Goal: Task Accomplishment & Management: Complete application form

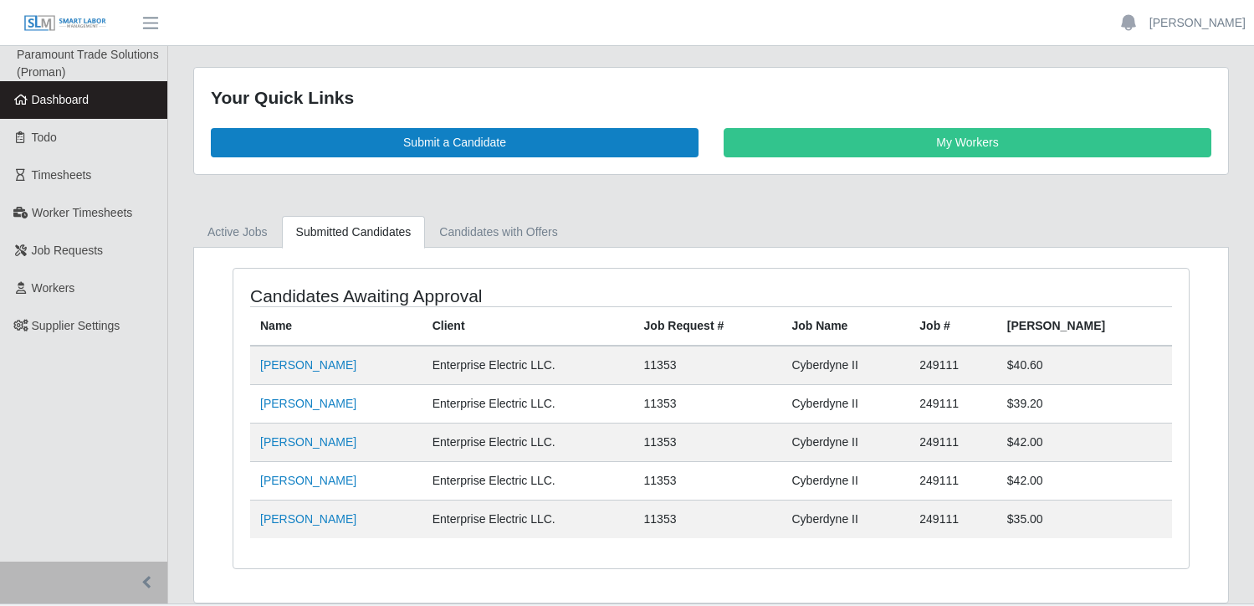
scroll to position [36, 0]
click at [56, 109] on link "Dashboard" at bounding box center [83, 100] width 167 height 38
click at [64, 103] on span "Dashboard" at bounding box center [61, 99] width 58 height 13
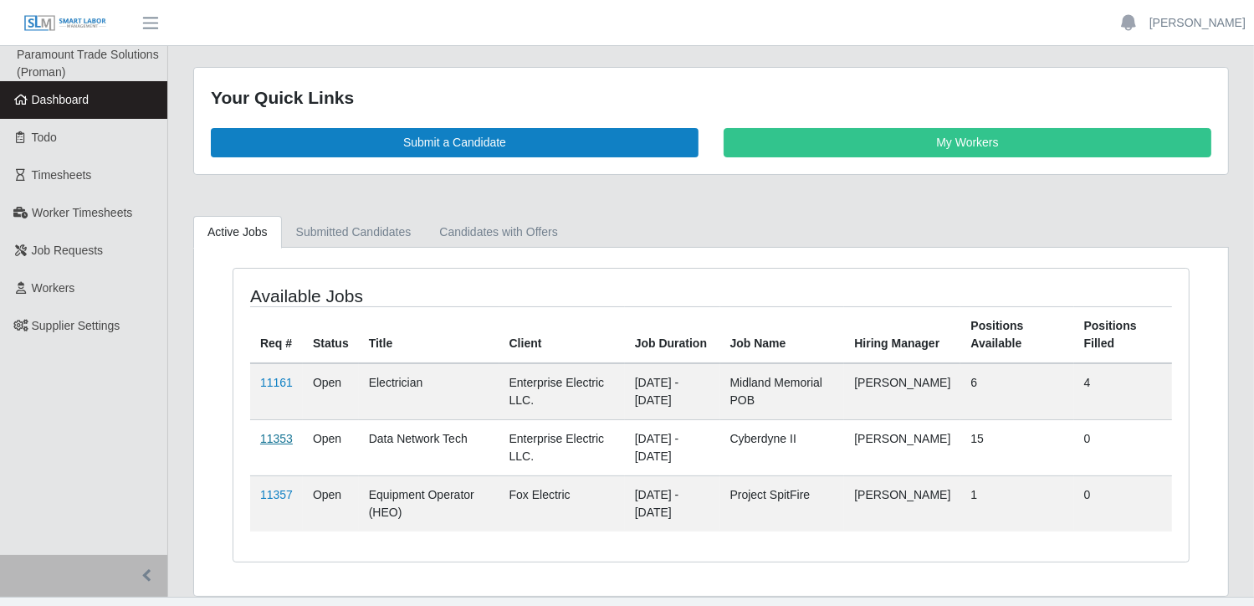
click at [278, 433] on link "11353" at bounding box center [276, 438] width 33 height 13
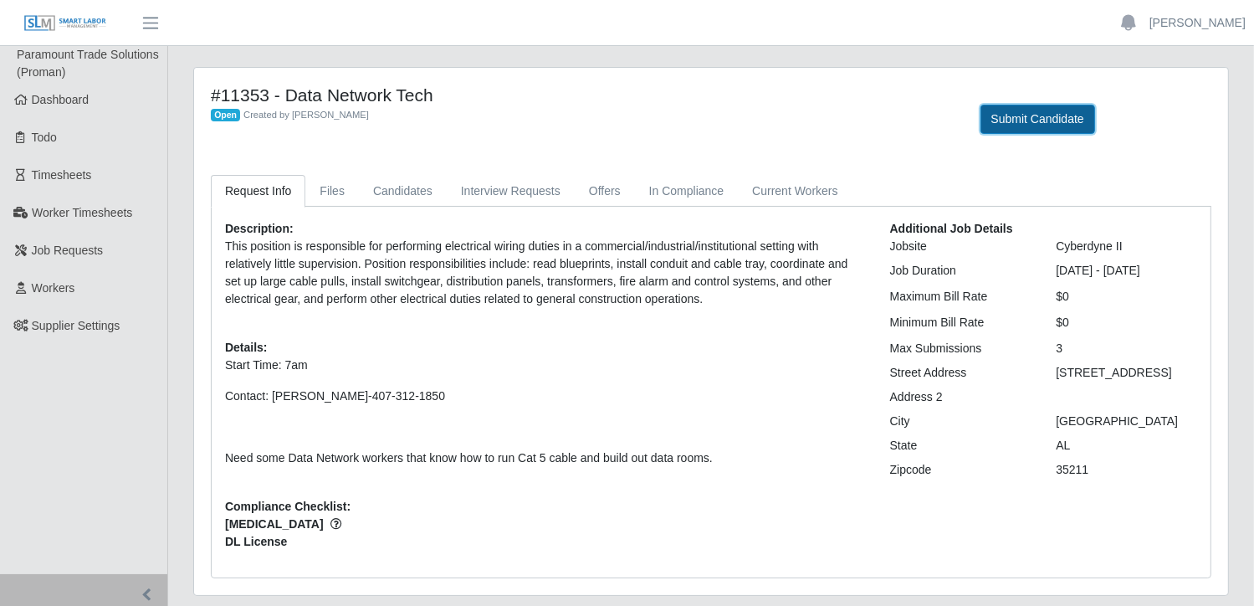
click at [1027, 115] on button "Submit Candidate" at bounding box center [1037, 119] width 115 height 29
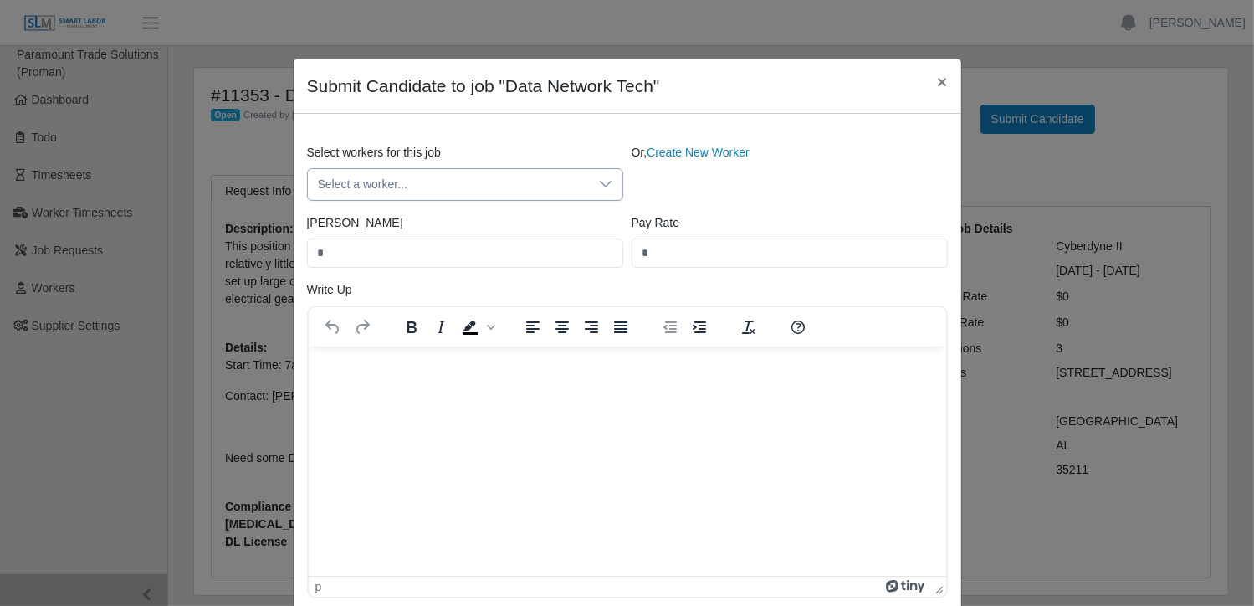
click at [591, 183] on div at bounding box center [605, 184] width 33 height 31
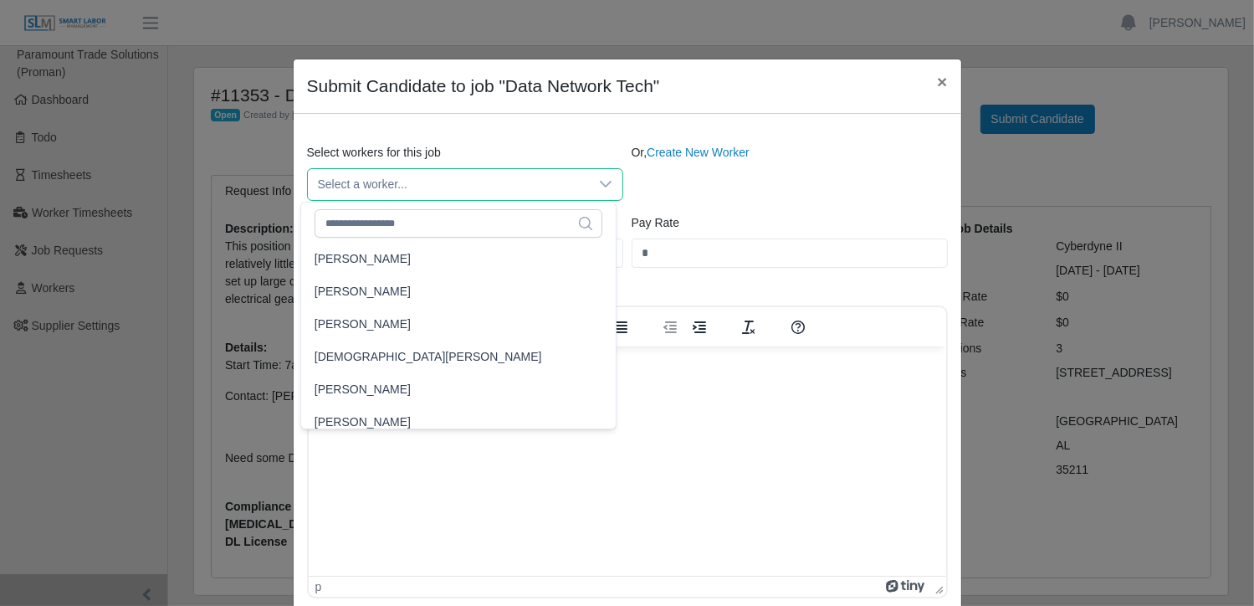
scroll to position [18151, 0]
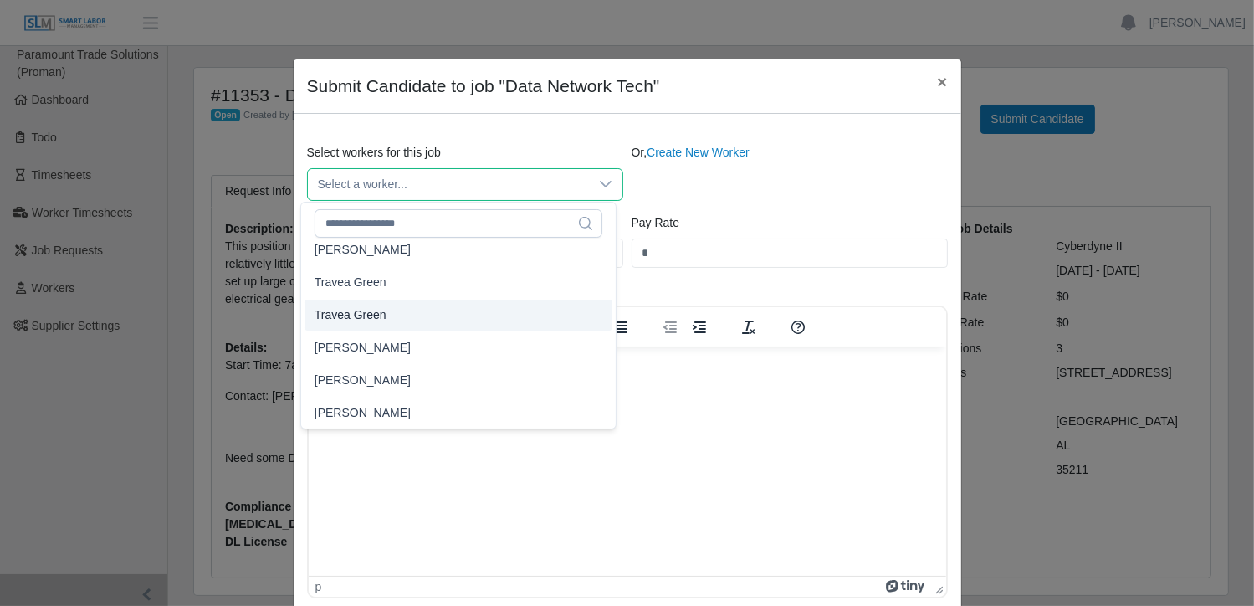
click at [375, 349] on span "travis Anderson" at bounding box center [363, 348] width 96 height 18
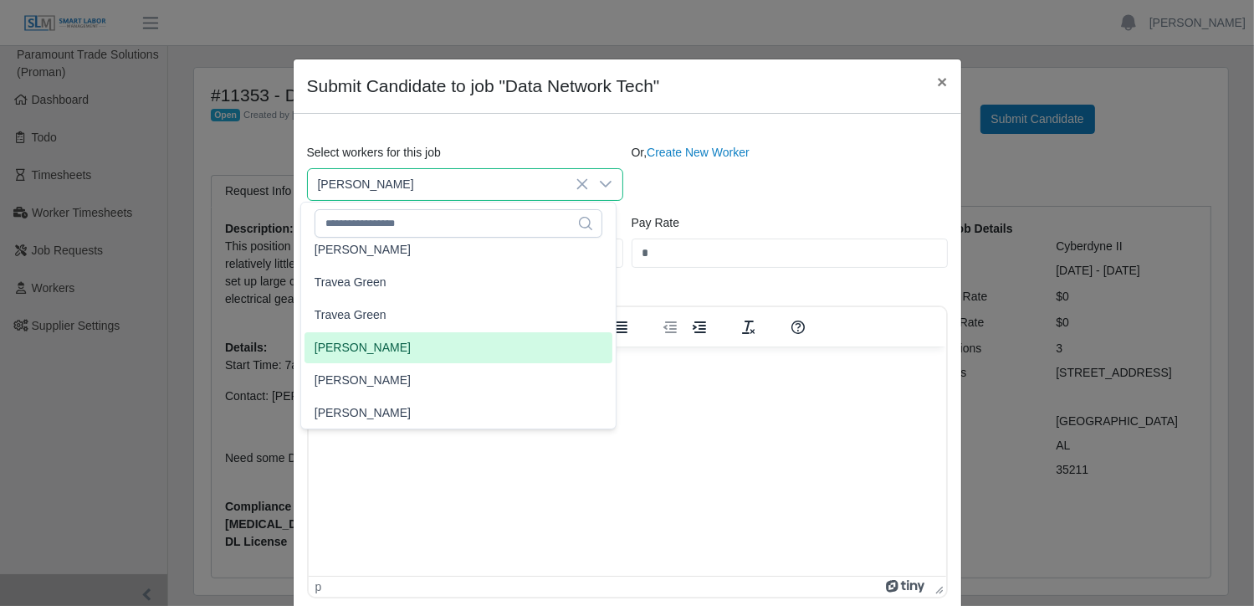
type input "**"
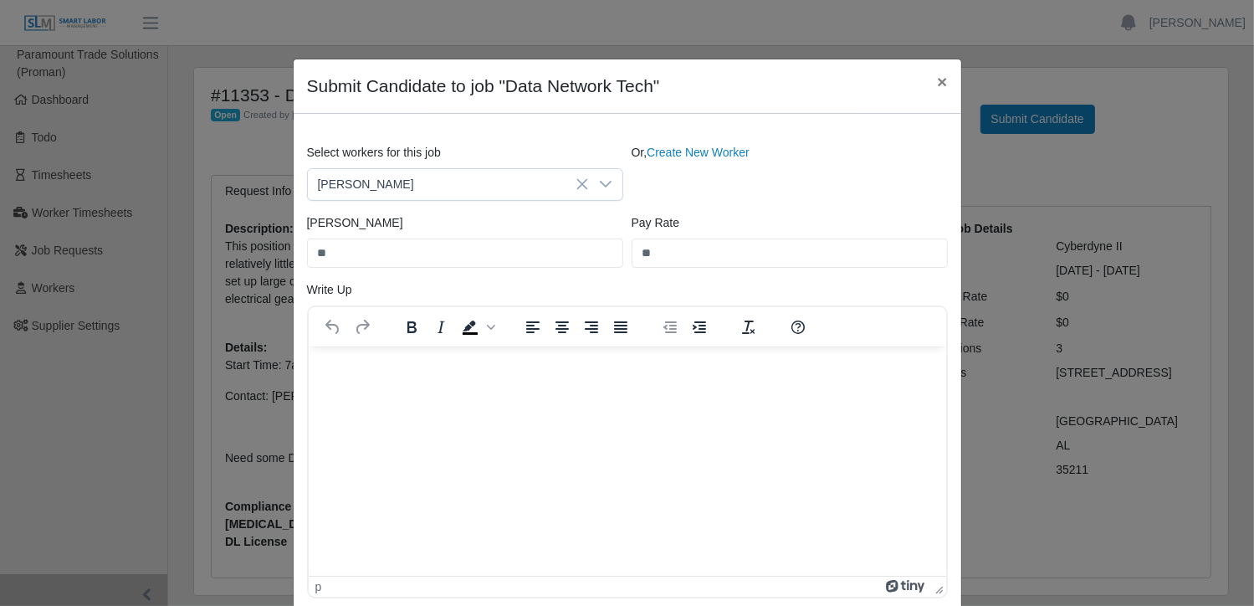
scroll to position [251, 0]
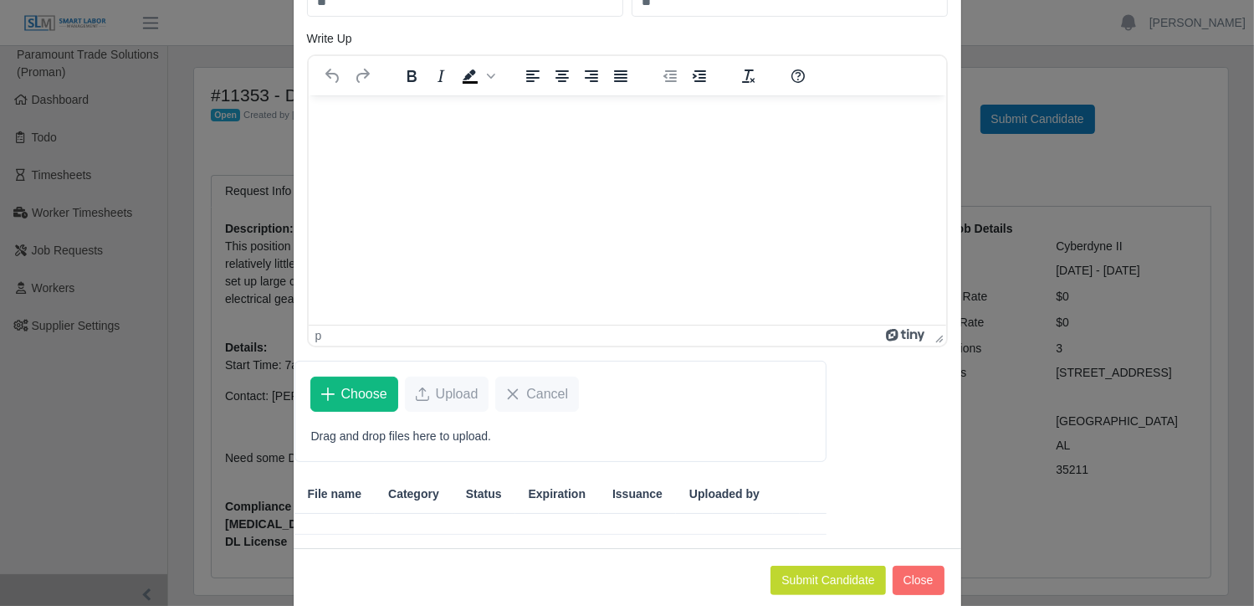
drag, startPoint x: 366, startPoint y: 155, endPoint x: 735, endPoint y: 199, distance: 371.6
click at [735, 140] on html at bounding box center [626, 117] width 637 height 45
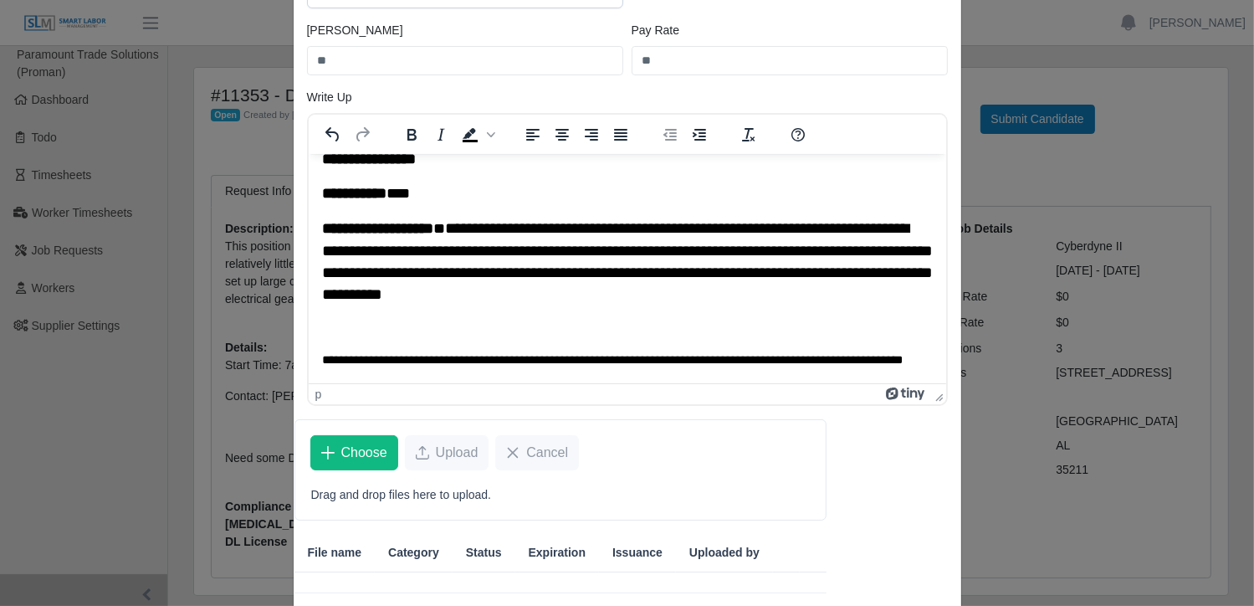
scroll to position [278, 0]
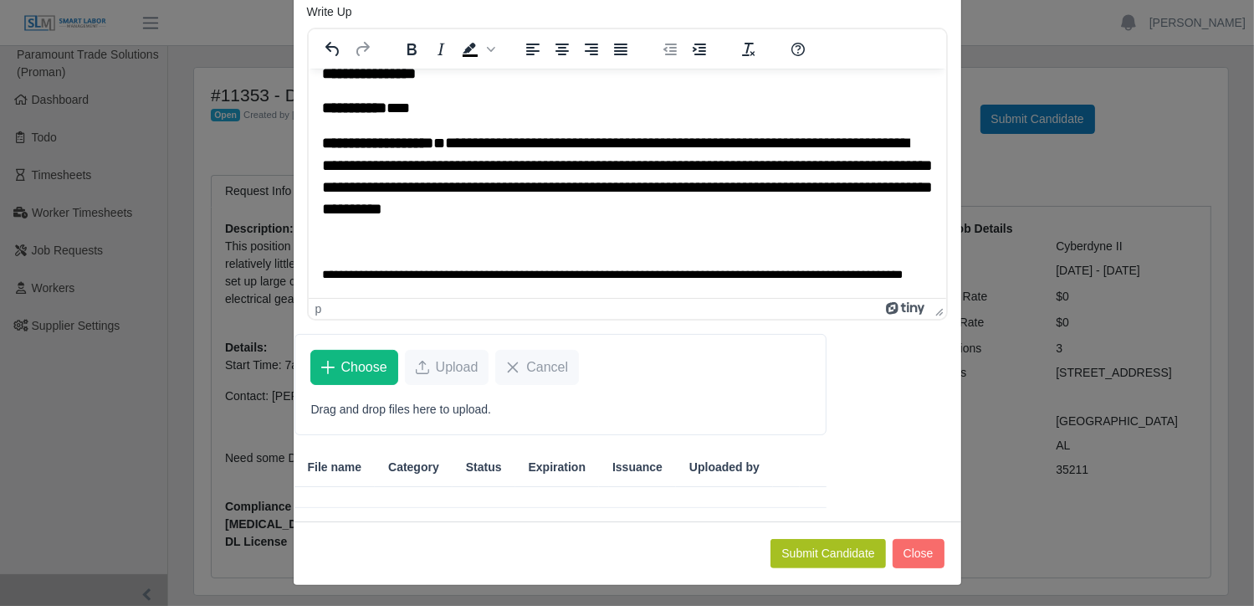
click at [829, 549] on button "Submit Candidate" at bounding box center [827, 553] width 115 height 29
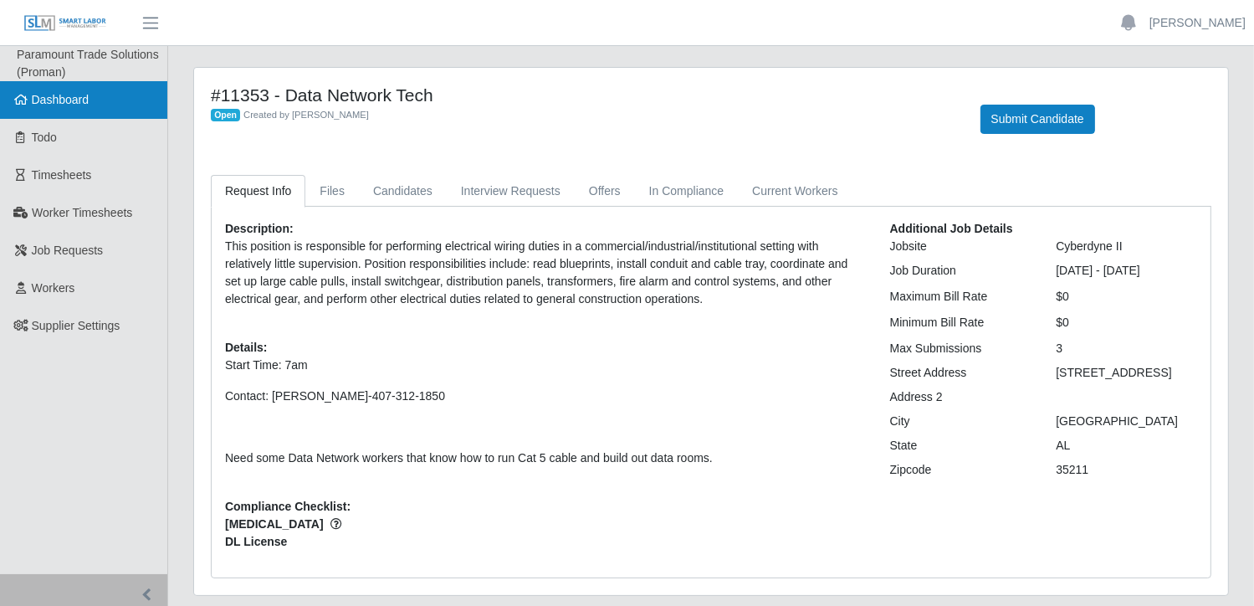
click at [86, 102] on span "Dashboard" at bounding box center [61, 99] width 58 height 13
